Goal: Task Accomplishment & Management: Use online tool/utility

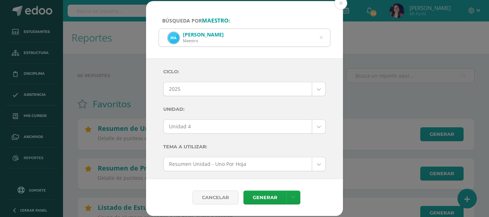
select select "2"
select select "Unidad 4"
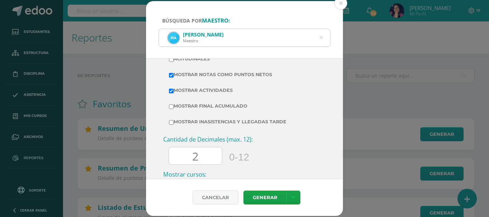
click at [322, 39] on icon at bounding box center [321, 38] width 3 height 18
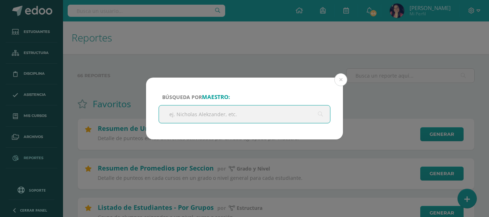
click at [242, 109] on input "text" at bounding box center [244, 115] width 171 height 18
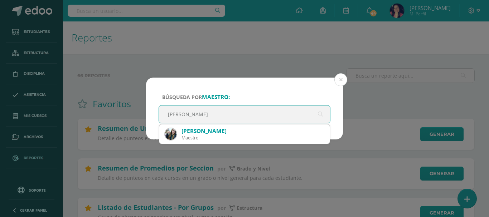
type input "[PERSON_NAME]"
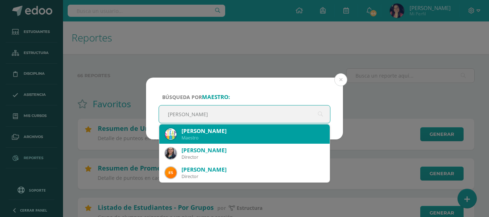
click at [220, 131] on div "[PERSON_NAME]" at bounding box center [252, 131] width 142 height 8
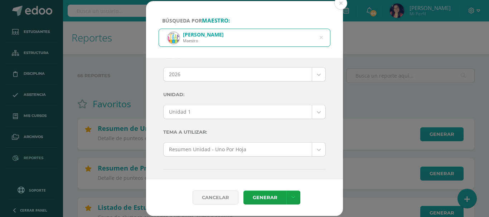
scroll to position [0, 0]
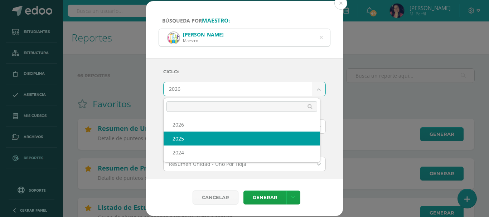
select select "2"
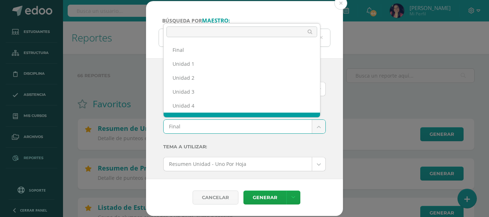
scroll to position [9, 0]
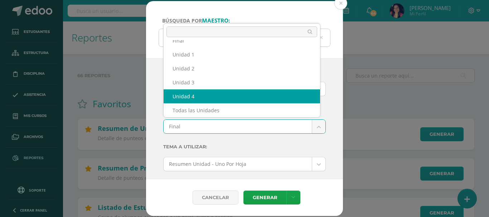
select select "Unidad 4"
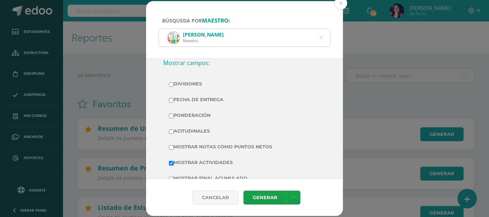
scroll to position [143, 0]
click at [171, 147] on input "Mostrar Notas Como Puntos Netos" at bounding box center [171, 147] width 5 height 5
checkbox input "true"
click at [257, 198] on link "Generar" at bounding box center [264, 198] width 43 height 14
click at [319, 39] on div "[PERSON_NAME]" at bounding box center [244, 38] width 171 height 18
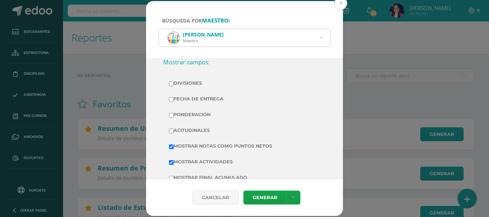
click at [321, 38] on icon at bounding box center [321, 38] width 3 height 18
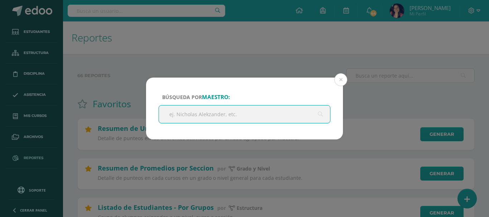
click at [272, 116] on input "text" at bounding box center [244, 115] width 171 height 18
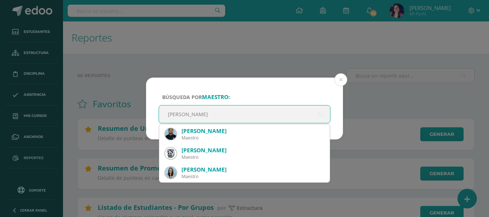
type input "[PERSON_NAME]"
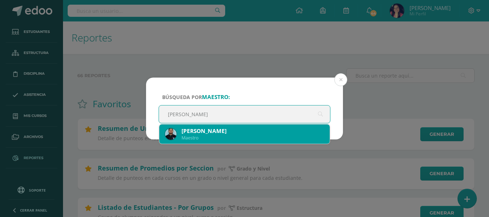
click at [210, 133] on div "[PERSON_NAME]" at bounding box center [252, 131] width 142 height 8
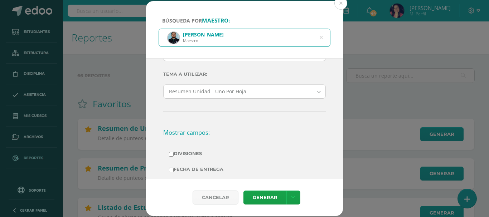
scroll to position [0, 0]
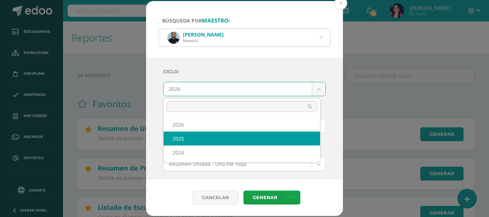
select select "2"
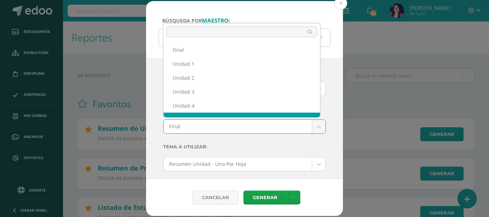
scroll to position [9, 0]
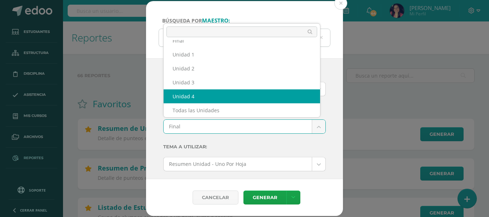
select select "Unidad 4"
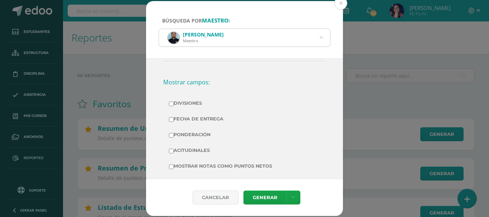
scroll to position [179, 0]
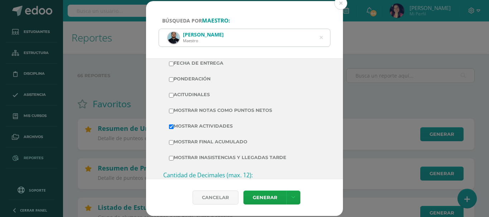
click at [172, 110] on input "Mostrar Notas Como Puntos Netos" at bounding box center [171, 111] width 5 height 5
checkbox input "true"
click at [265, 196] on link "Generar" at bounding box center [264, 198] width 43 height 14
click at [321, 38] on icon at bounding box center [321, 38] width 3 height 18
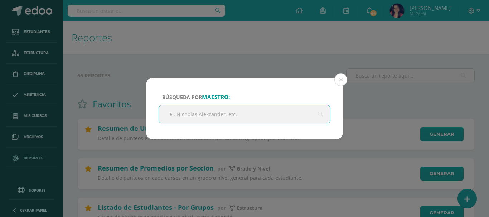
click at [248, 113] on input "text" at bounding box center [244, 115] width 171 height 18
type input "[PERSON_NAME]"
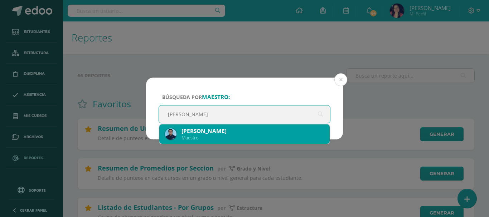
click at [201, 139] on div "Maestro" at bounding box center [252, 138] width 142 height 6
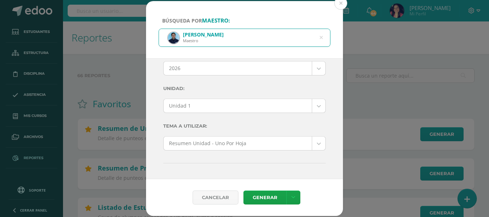
scroll to position [0, 0]
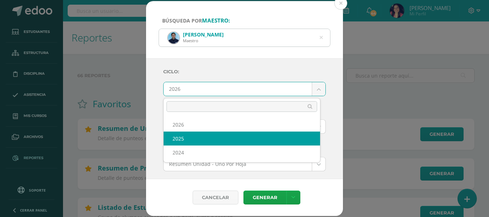
select select "2"
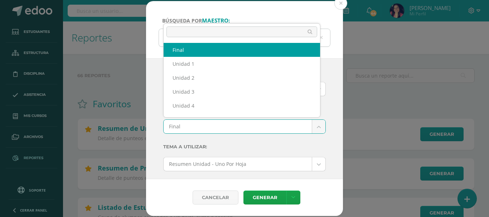
scroll to position [9, 0]
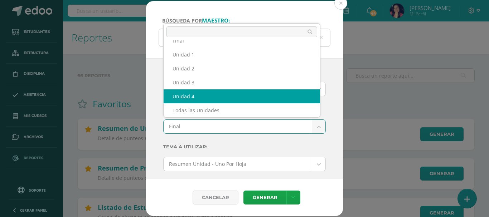
select select "Unidad 4"
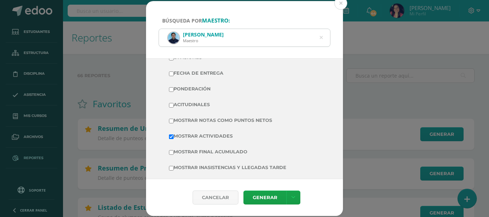
scroll to position [179, 0]
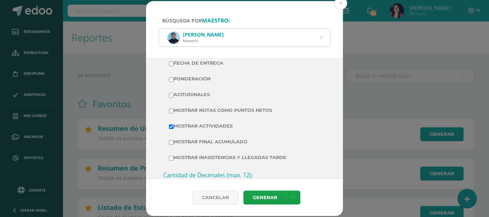
click at [171, 111] on input "Mostrar Notas Como Puntos Netos" at bounding box center [171, 111] width 5 height 5
checkbox input "true"
click at [254, 196] on link "Generar" at bounding box center [264, 198] width 43 height 14
click at [320, 35] on icon at bounding box center [321, 38] width 3 height 18
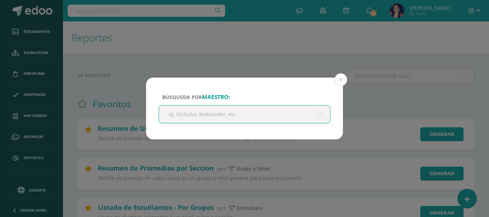
click at [238, 118] on input "text" at bounding box center [244, 115] width 171 height 18
type input "[PERSON_NAME]"
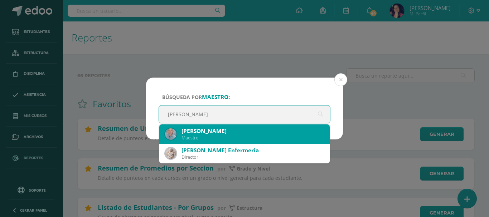
click at [206, 142] on div "[PERSON_NAME]" at bounding box center [244, 134] width 159 height 19
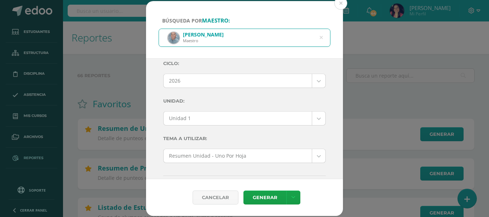
scroll to position [0, 0]
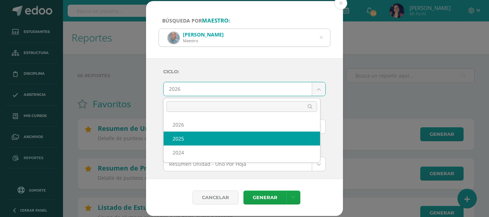
select select "2"
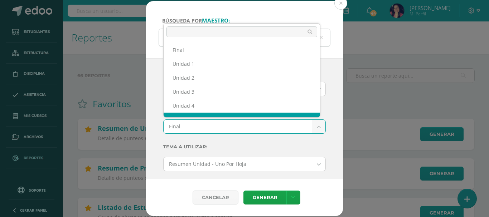
scroll to position [9, 0]
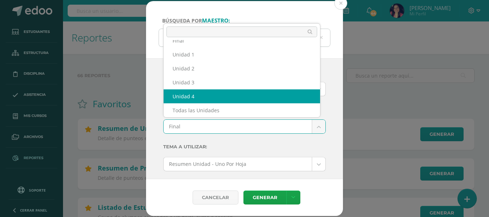
select select "Unidad 4"
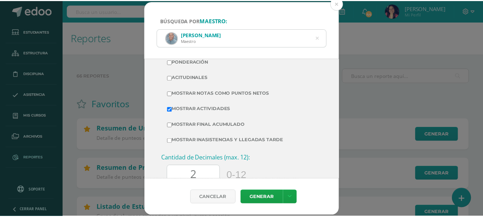
scroll to position [215, 0]
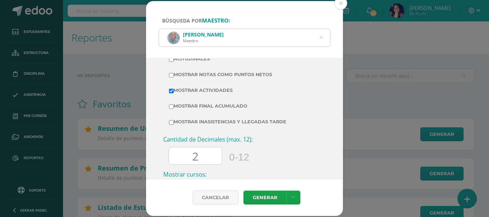
click at [172, 78] on label "Mostrar Notas Como Puntos Netos" at bounding box center [244, 75] width 151 height 10
click at [172, 78] on input "Mostrar Notas Como Puntos Netos" at bounding box center [171, 75] width 5 height 5
checkbox input "true"
click at [253, 197] on link "Generar" at bounding box center [264, 198] width 43 height 14
click at [321, 36] on icon at bounding box center [321, 38] width 3 height 18
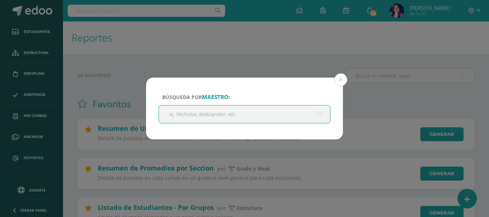
click at [255, 112] on input "text" at bounding box center [244, 115] width 171 height 18
click at [341, 80] on button at bounding box center [340, 79] width 13 height 13
